Goal: Task Accomplishment & Management: Manage account settings

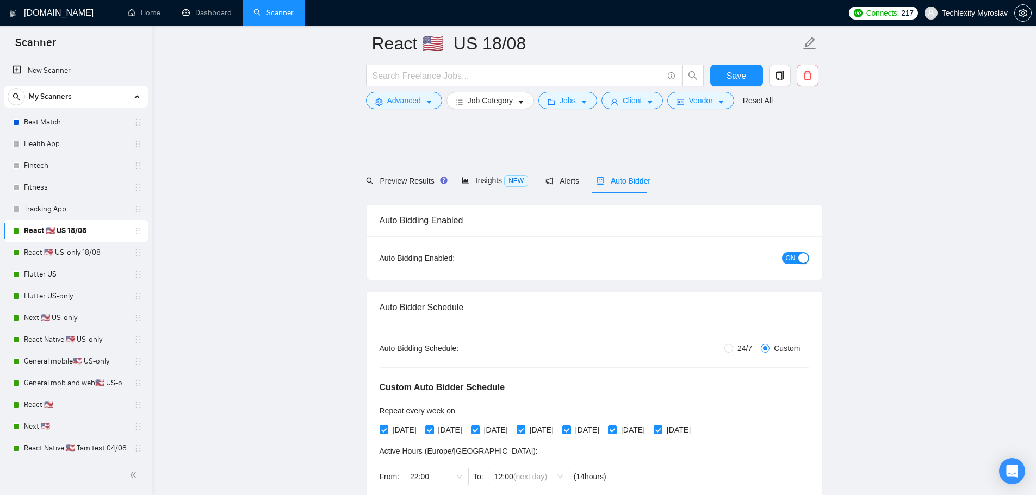
scroll to position [2998, 0]
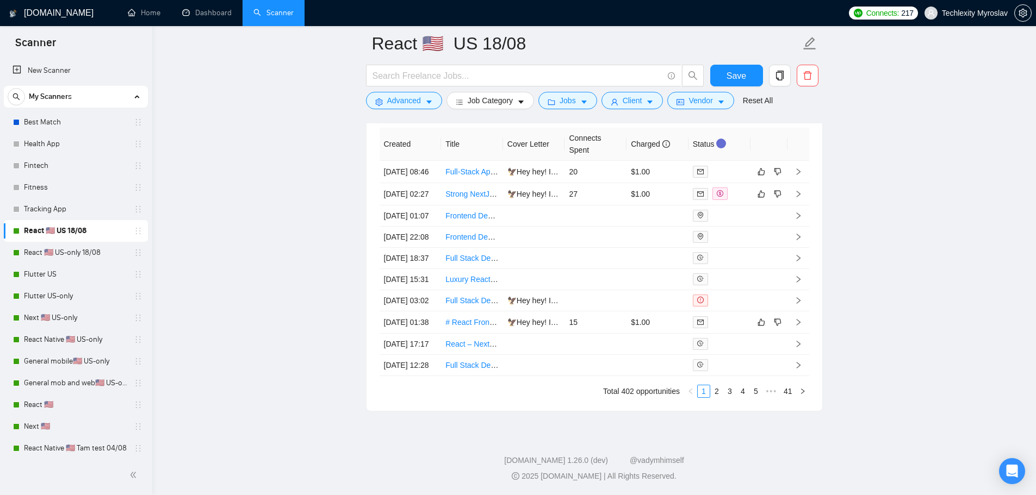
click at [70, 101] on span "My Scanners" at bounding box center [50, 97] width 43 height 22
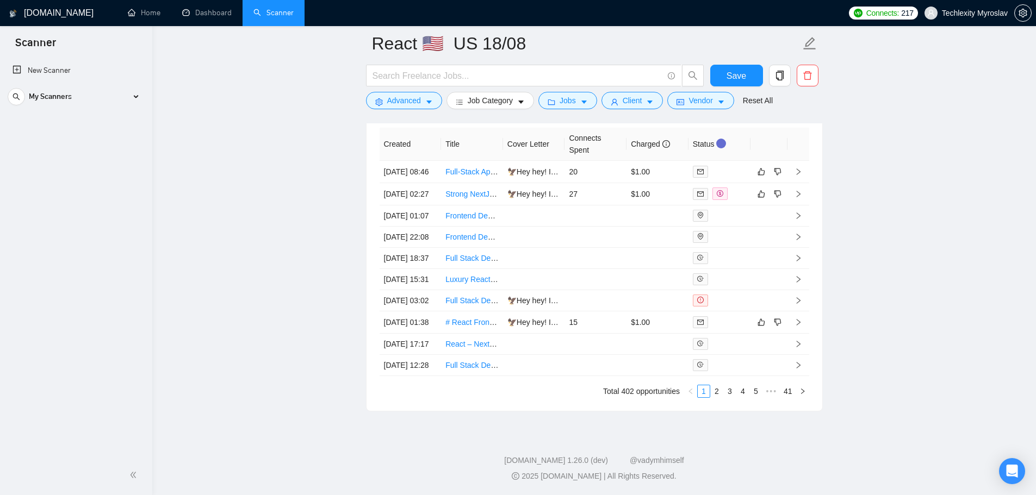
click at [71, 111] on div "Best Match Health App Fintech Fitness Tracking App React 🇺🇸 US 18/08 React 🇺🇸 U…" at bounding box center [76, 111] width 144 height 1
click at [70, 104] on span "My Scanners" at bounding box center [50, 97] width 43 height 22
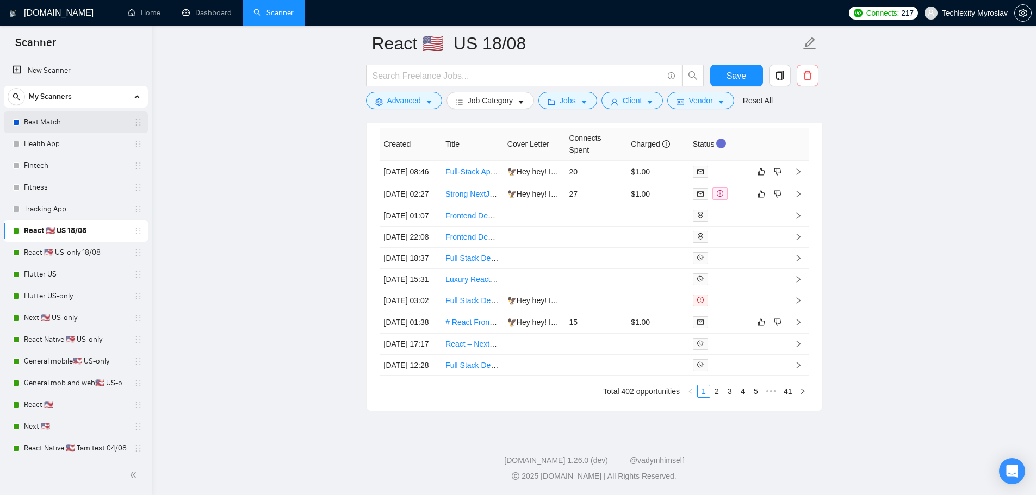
click at [61, 121] on link "Best Match" at bounding box center [75, 122] width 103 height 22
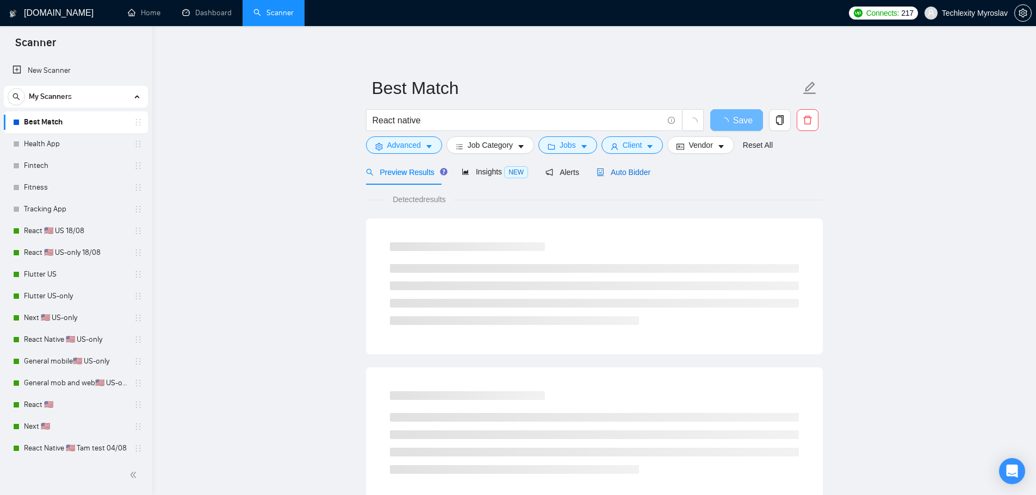
click at [629, 168] on span "Auto Bidder" at bounding box center [623, 172] width 54 height 9
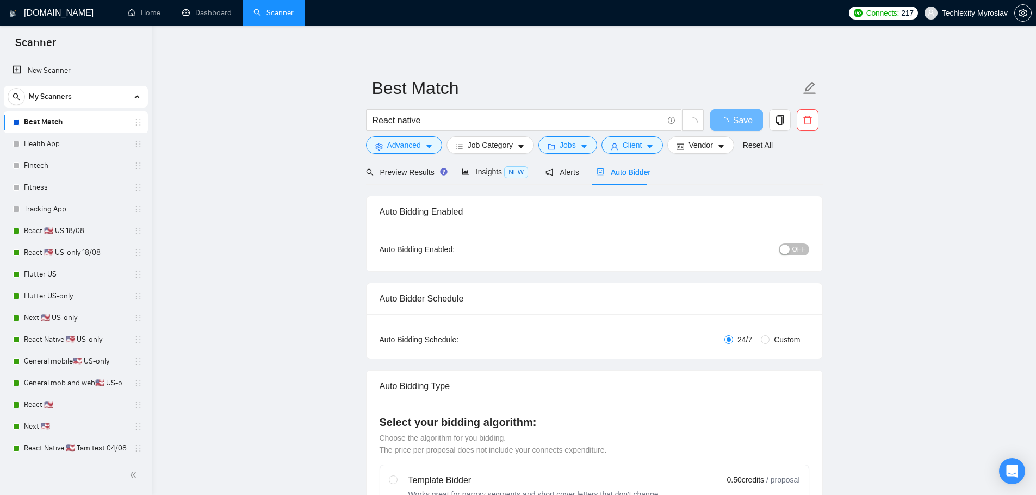
click at [794, 247] on span "OFF" at bounding box center [798, 250] width 13 height 12
click at [772, 334] on span "Custom" at bounding box center [786, 340] width 35 height 12
click at [769, 335] on input "Custom" at bounding box center [765, 339] width 9 height 9
radio input "true"
radio input "false"
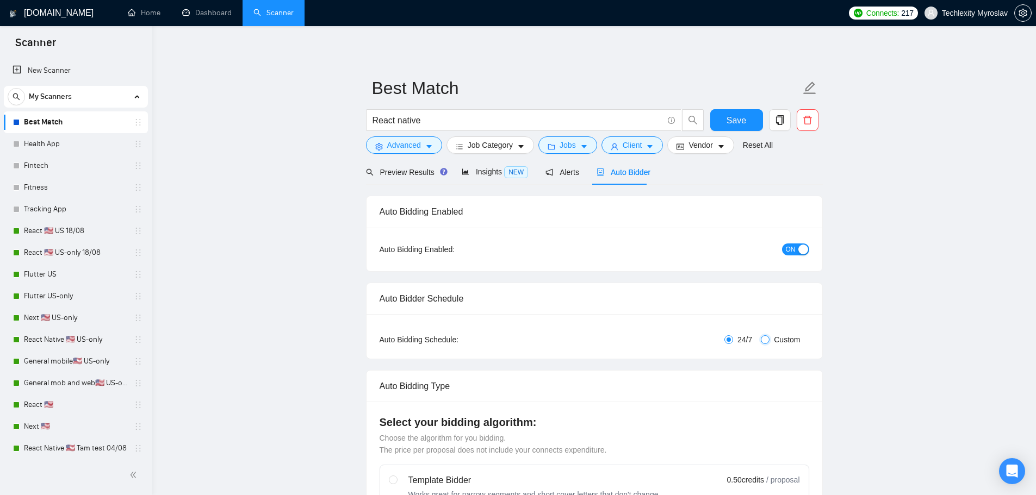
checkbox input "true"
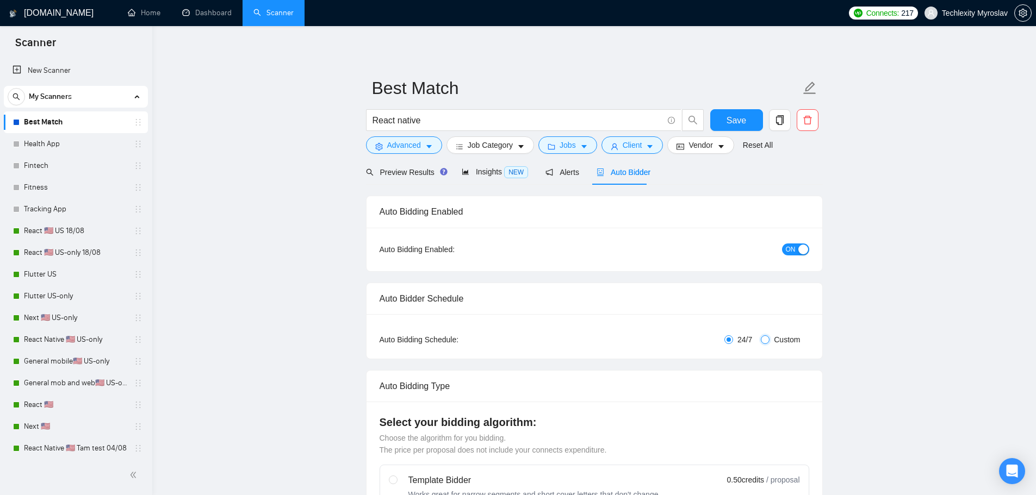
checkbox input "true"
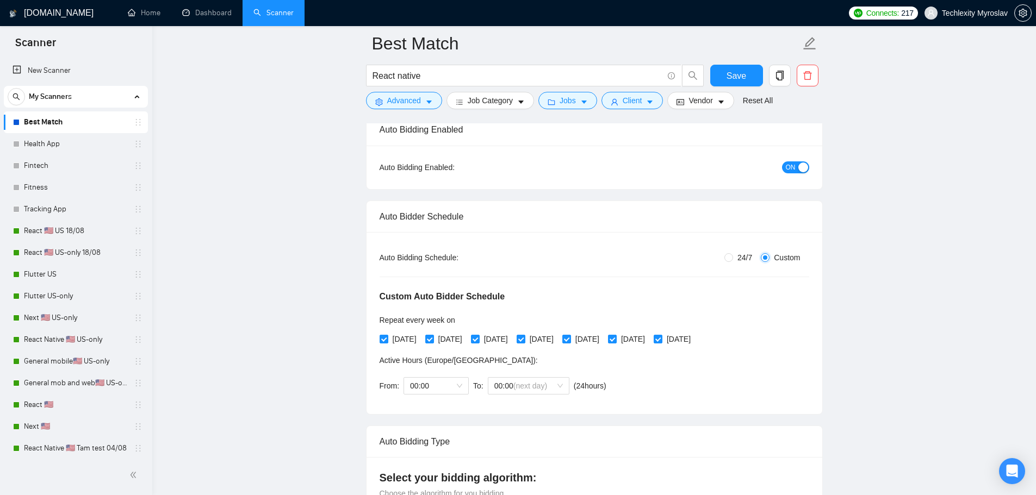
scroll to position [109, 0]
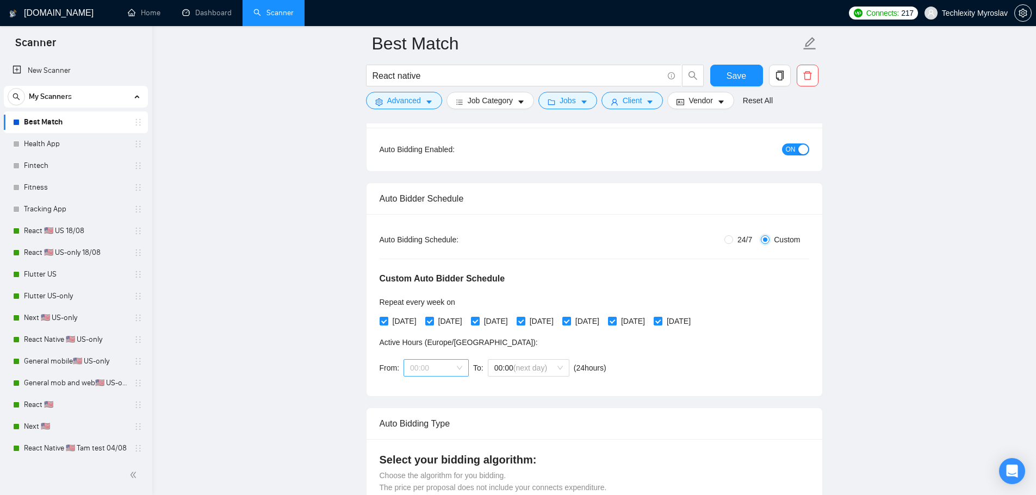
drag, startPoint x: 459, startPoint y: 362, endPoint x: 462, endPoint y: 372, distance: 10.6
click at [459, 369] on span "00:00" at bounding box center [436, 368] width 52 height 16
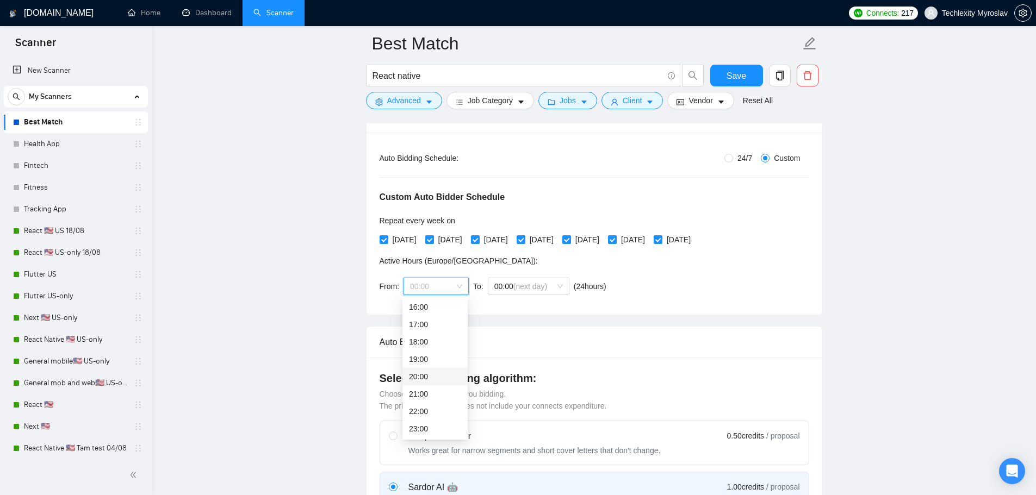
scroll to position [272, 0]
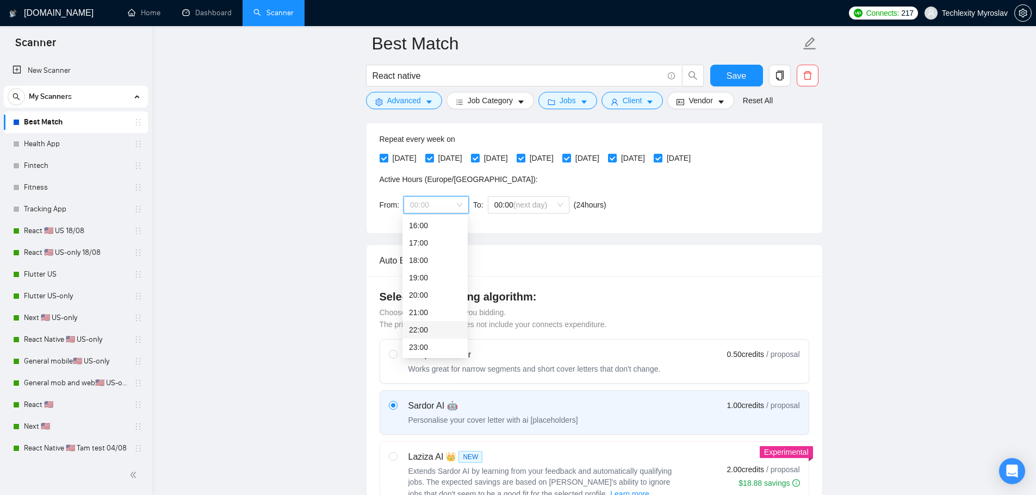
click at [424, 326] on div "22:00" at bounding box center [435, 330] width 52 height 12
click at [535, 198] on span "00:00 (next day)" at bounding box center [528, 205] width 69 height 16
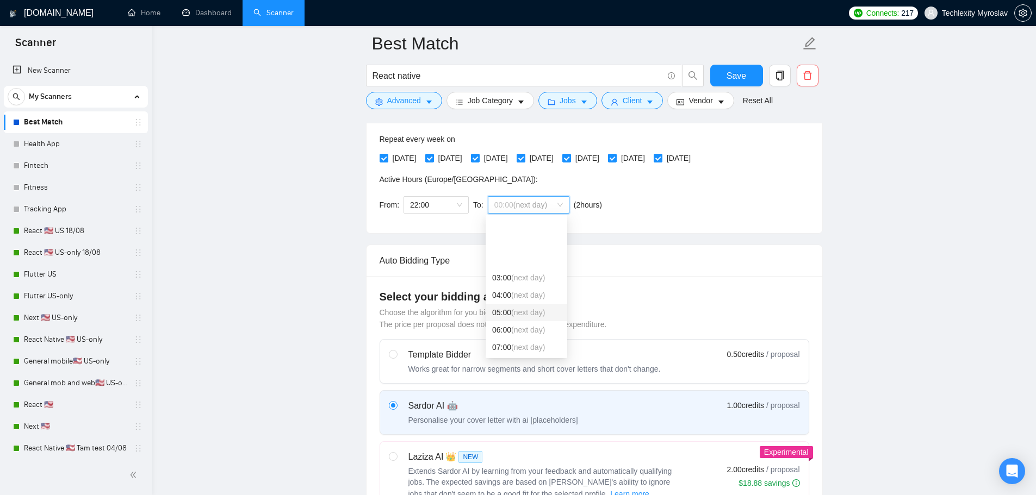
scroll to position [109, 0]
click at [502, 327] on div "12:00 (next day)" at bounding box center [526, 326] width 69 height 12
click at [740, 70] on span "Save" at bounding box center [736, 76] width 20 height 14
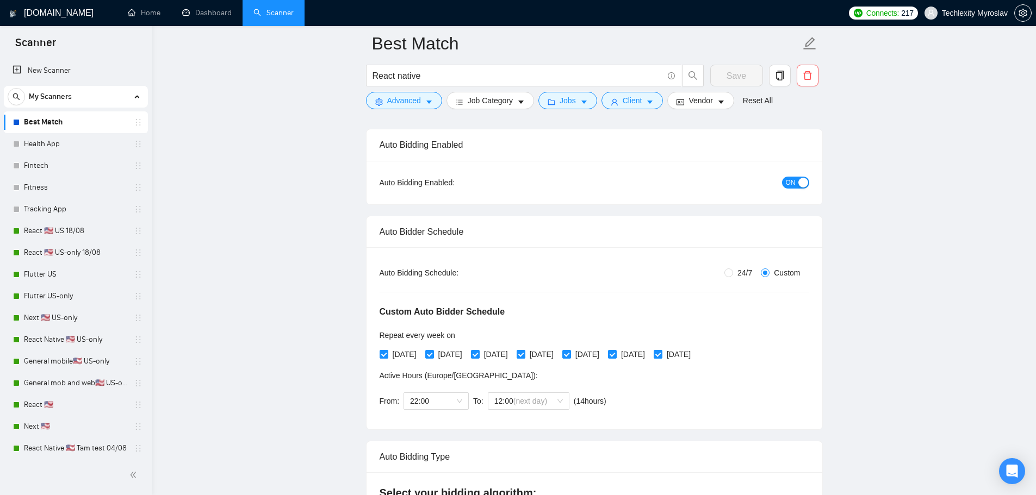
scroll to position [0, 0]
